Goal: Complete application form

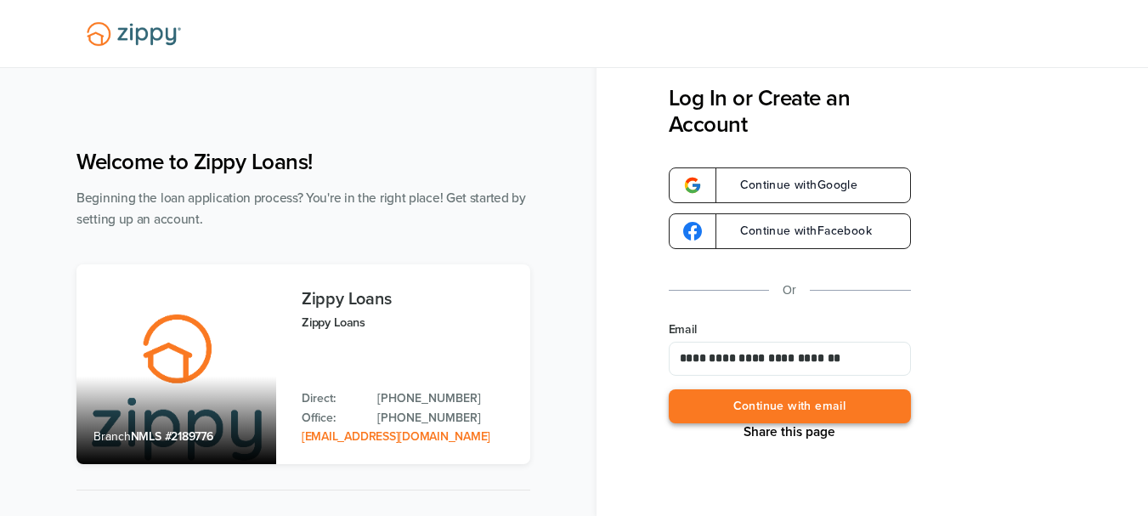
type input "**********"
click at [807, 413] on button "Continue with email" at bounding box center [790, 406] width 242 height 35
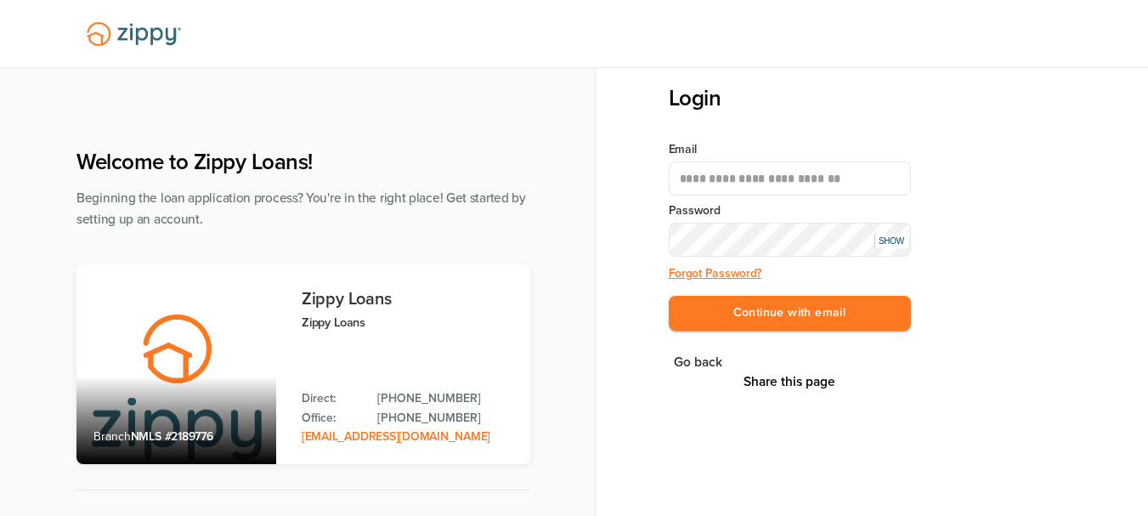
click at [669, 296] on button "Continue with email" at bounding box center [790, 313] width 242 height 35
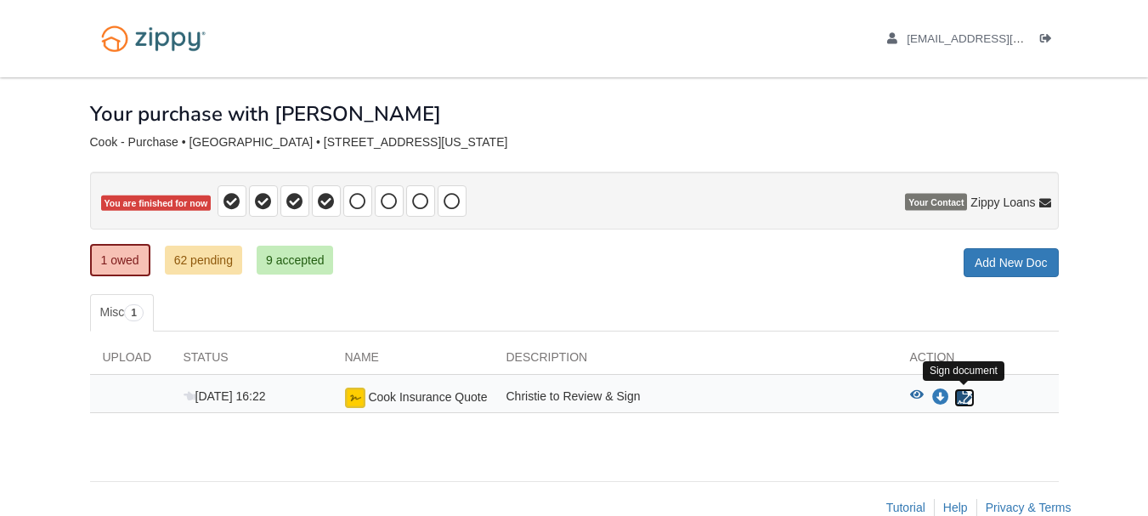
click at [968, 396] on icon "Sign Form" at bounding box center [964, 397] width 19 height 17
